Goal: Transaction & Acquisition: Purchase product/service

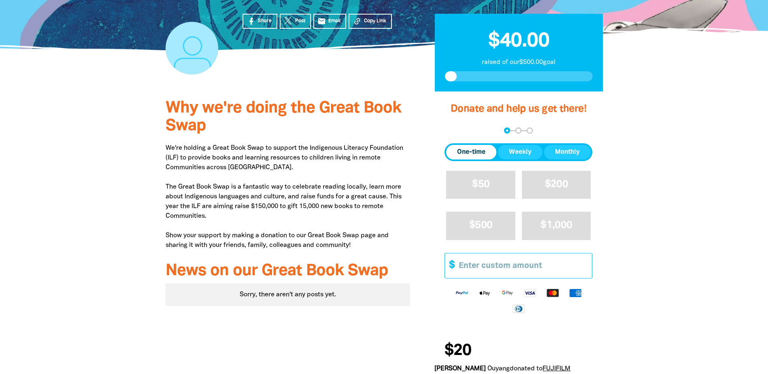
click at [504, 261] on input "Other Amount" at bounding box center [522, 265] width 139 height 25
type input "1"
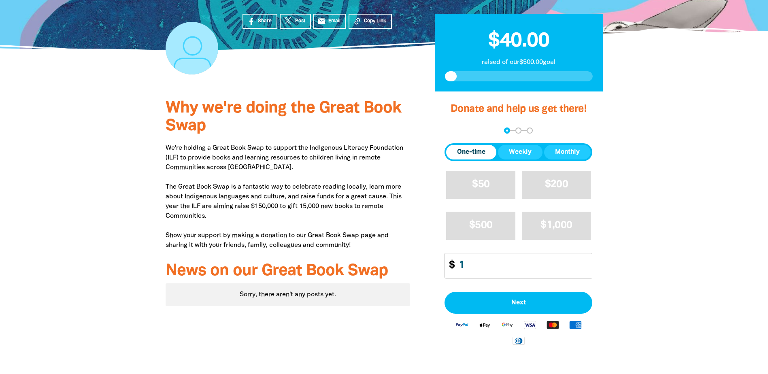
click at [765, 236] on div at bounding box center [384, 262] width 768 height 341
click at [473, 266] on input "1" at bounding box center [522, 265] width 139 height 25
type input "20"
click at [652, 191] on div at bounding box center [384, 262] width 768 height 341
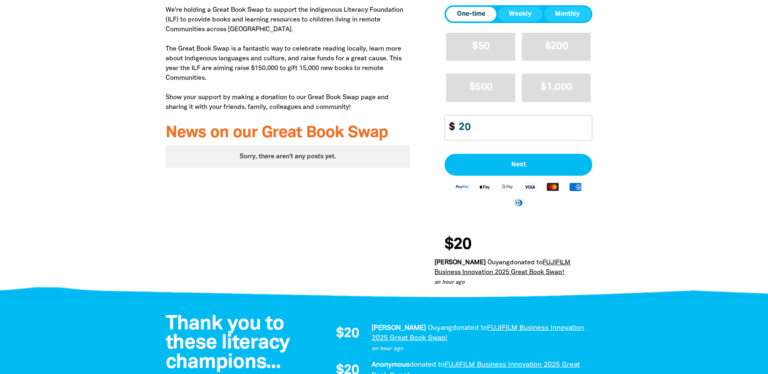
scroll to position [405, 0]
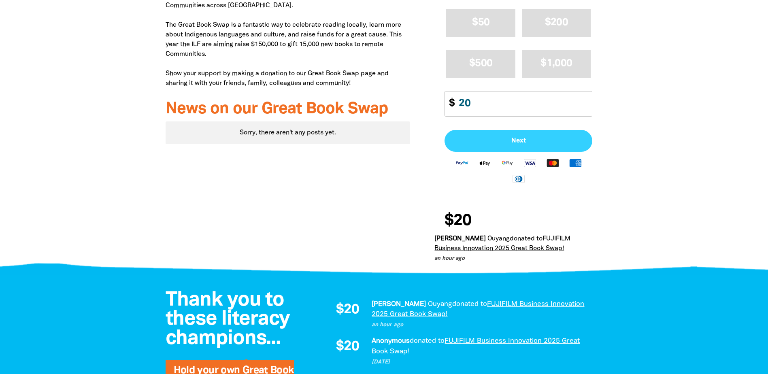
click at [500, 150] on button "Next" at bounding box center [519, 141] width 148 height 22
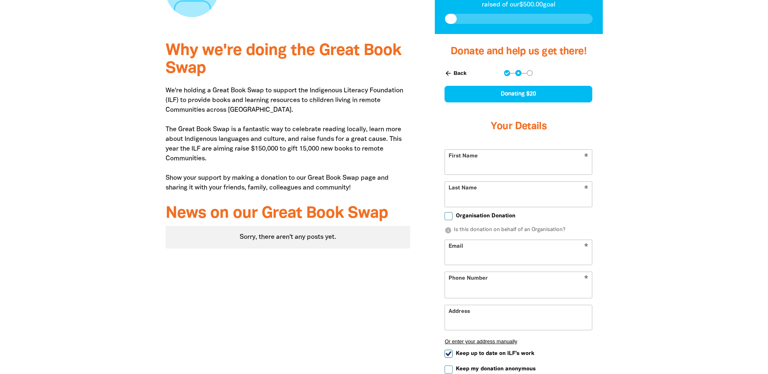
select select "AU"
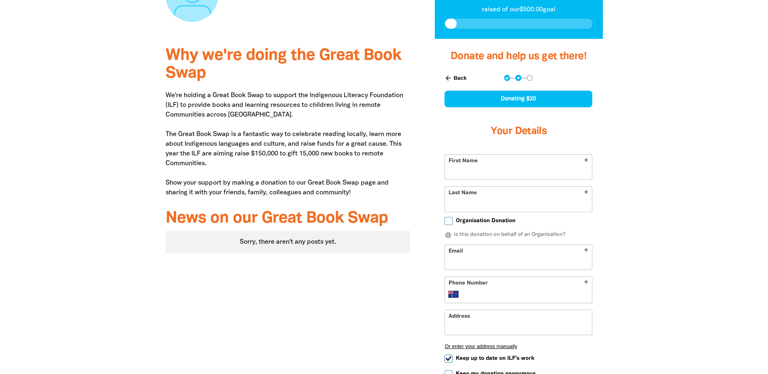
click at [490, 175] on input "First Name" at bounding box center [518, 167] width 147 height 25
type input "Victoria"
type input "[PERSON_NAME]"
click at [673, 191] on div at bounding box center [384, 266] width 768 height 455
click at [528, 259] on input "Email" at bounding box center [518, 257] width 147 height 25
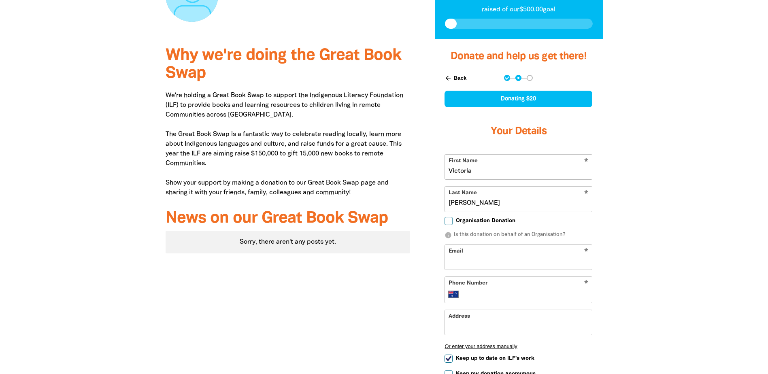
type input "[PERSON_NAME][DOMAIN_NAME][EMAIL_ADDRESS][PERSON_NAME][DOMAIN_NAME]"
type input "[PHONE_NUMBER]"
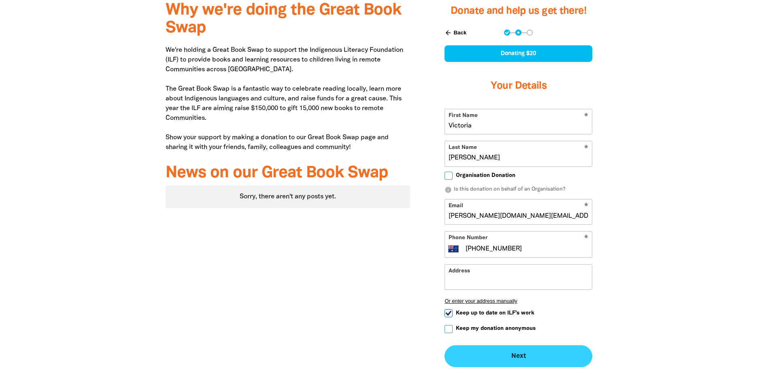
scroll to position [417, 0]
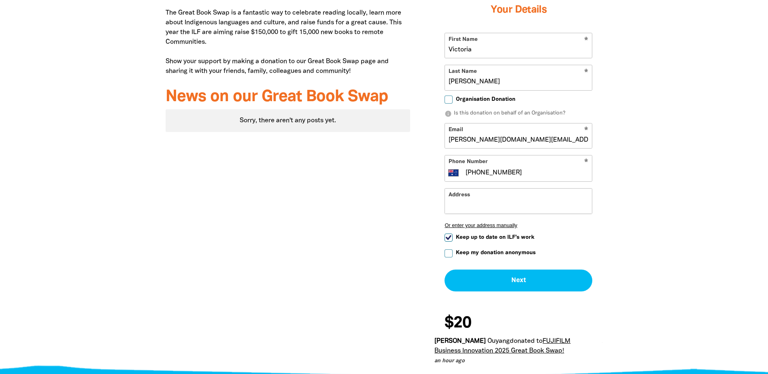
click at [499, 199] on input "Address" at bounding box center [518, 201] width 147 height 25
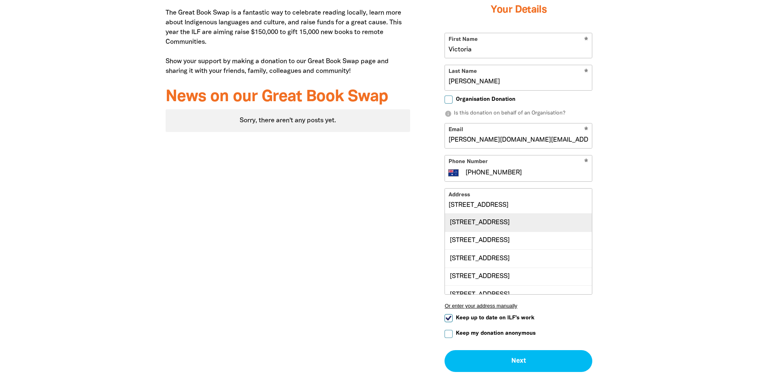
click at [511, 217] on div "[STREET_ADDRESS]" at bounding box center [518, 222] width 147 height 17
type input "[STREET_ADDRESS]"
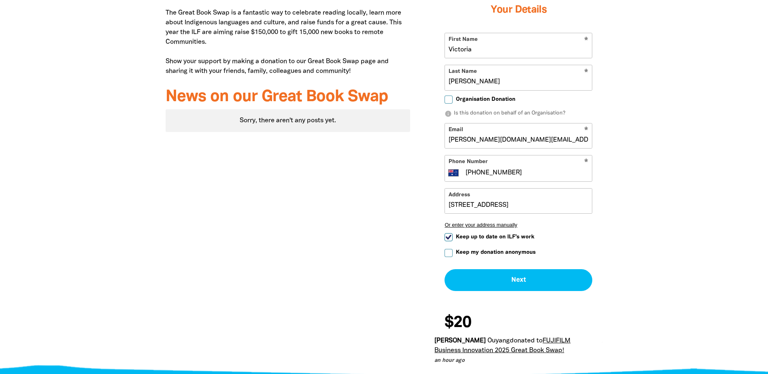
click at [458, 239] on span "Keep up to date on ILF's work" at bounding box center [495, 237] width 79 height 8
click at [453, 239] on input "Keep up to date on ILF's work" at bounding box center [449, 237] width 8 height 8
checkbox input "false"
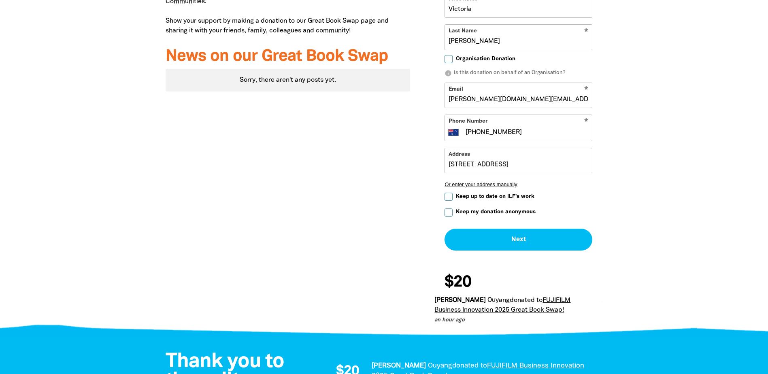
scroll to position [539, 0]
